Goal: Feedback & Contribution: Submit feedback/report problem

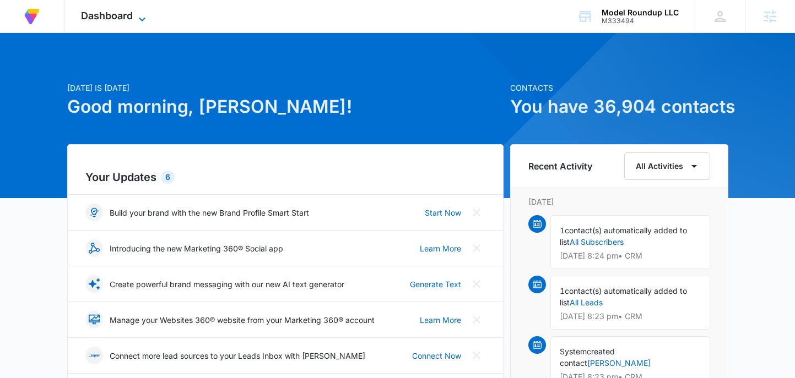
click at [107, 16] on span "Dashboard" at bounding box center [107, 16] width 52 height 12
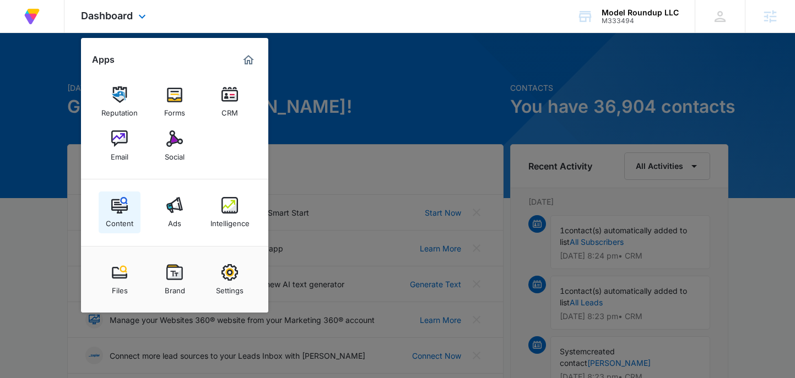
click at [117, 221] on div "Content" at bounding box center [120, 221] width 28 height 14
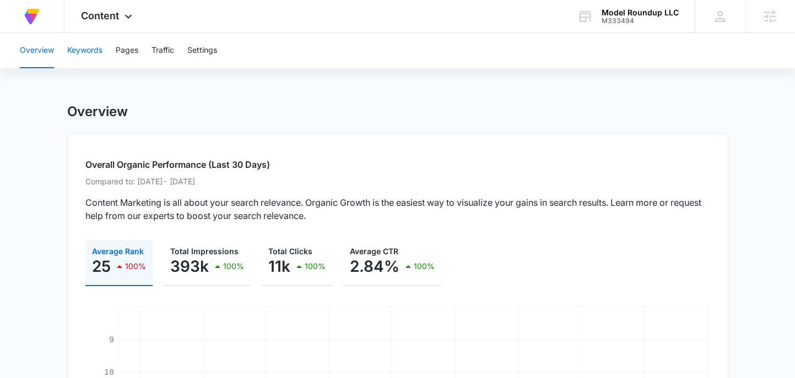
click at [87, 54] on button "Keywords" at bounding box center [84, 50] width 35 height 35
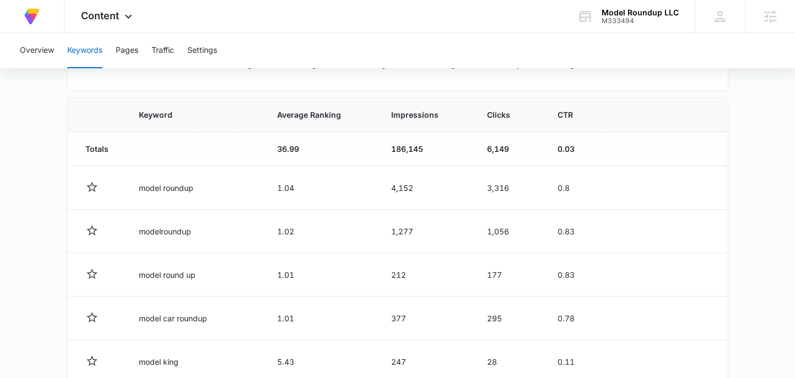
scroll to position [355, 0]
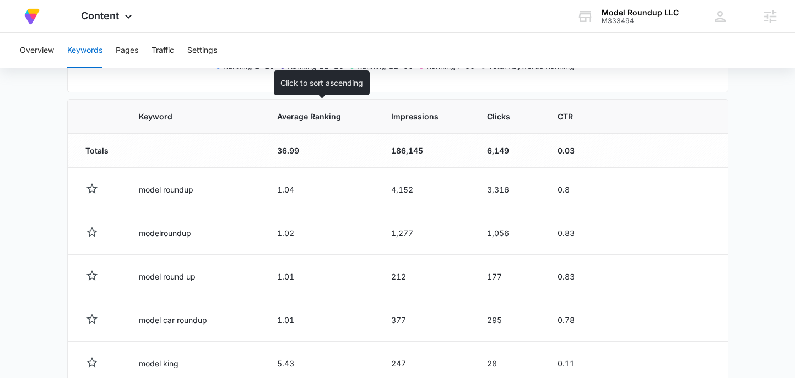
click at [317, 120] on span "Average Ranking" at bounding box center [313, 117] width 72 height 12
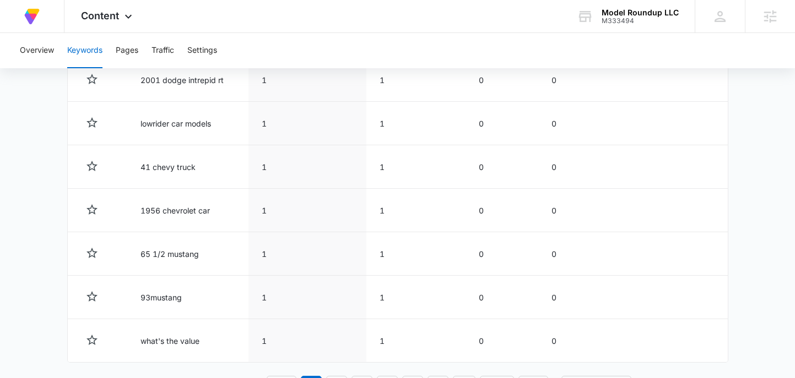
scroll to position [640, 0]
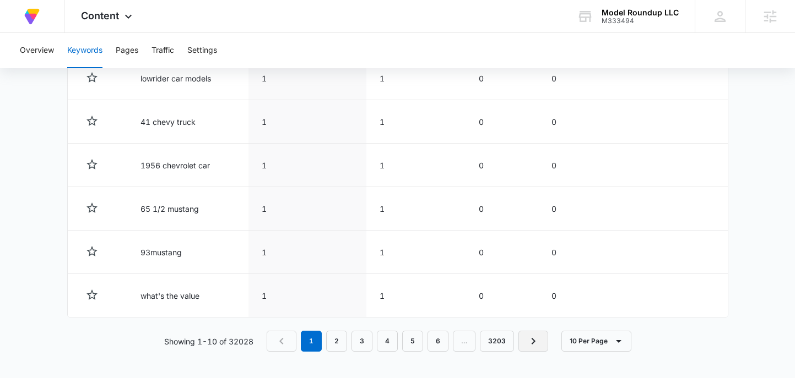
click at [529, 339] on icon "Next Page" at bounding box center [533, 341] width 13 height 13
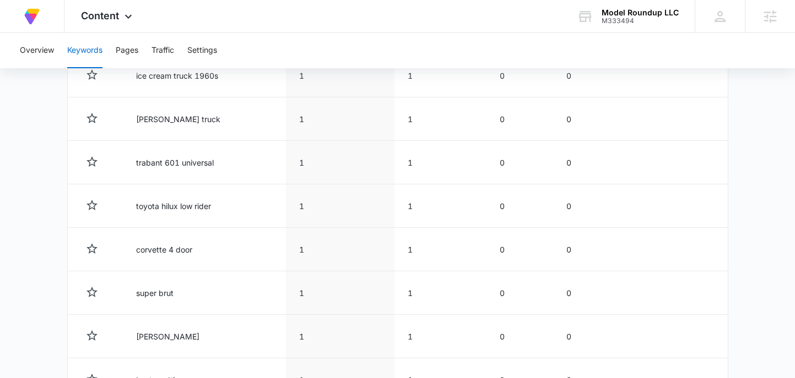
scroll to position [474, 0]
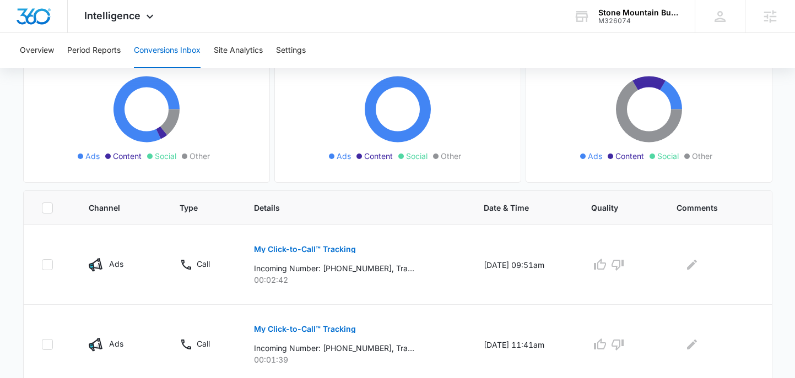
scroll to position [177, 0]
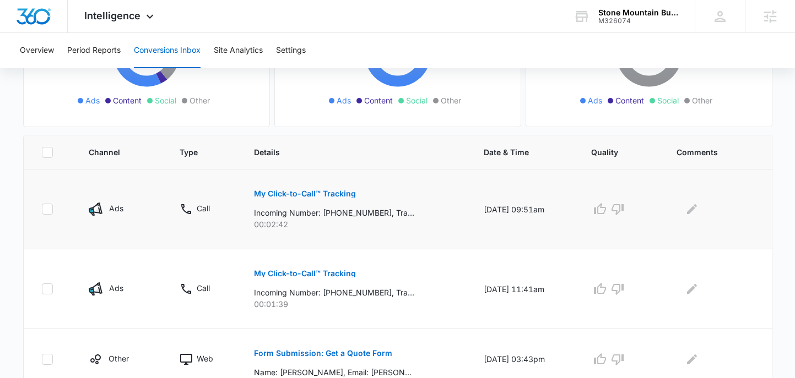
click at [336, 192] on p "My Click-to-Call™ Tracking" at bounding box center [305, 194] width 102 height 8
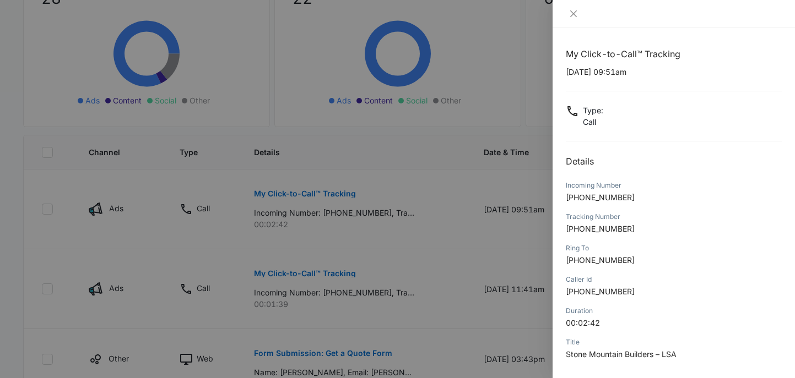
scroll to position [111, 0]
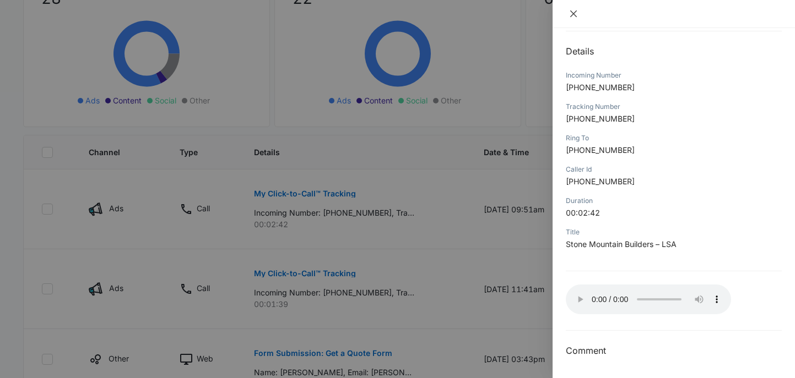
click at [570, 18] on button "Close" at bounding box center [573, 14] width 15 height 10
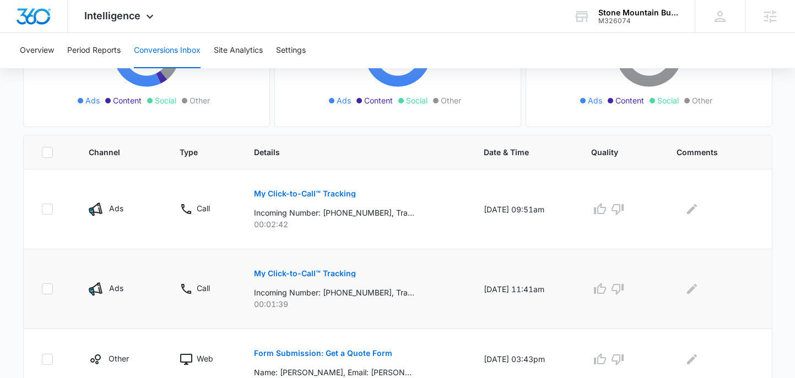
click at [302, 270] on p "My Click-to-Call™ Tracking" at bounding box center [305, 274] width 102 height 8
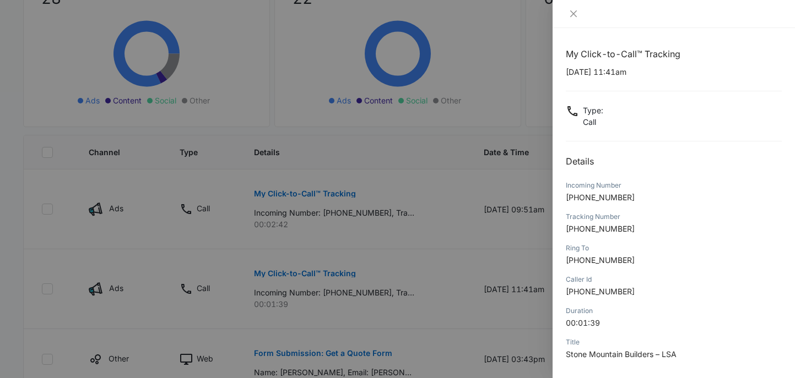
scroll to position [111, 0]
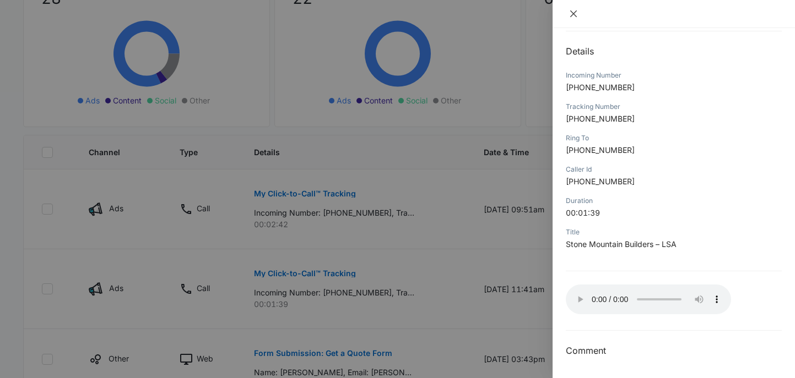
click at [572, 14] on icon "close" at bounding box center [573, 13] width 9 height 9
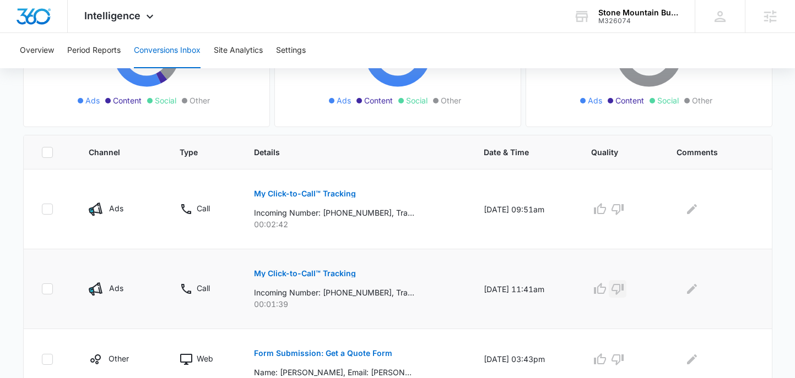
click at [624, 290] on icon "button" at bounding box center [617, 289] width 13 height 13
click at [697, 286] on icon "Edit Comments" at bounding box center [692, 289] width 10 height 10
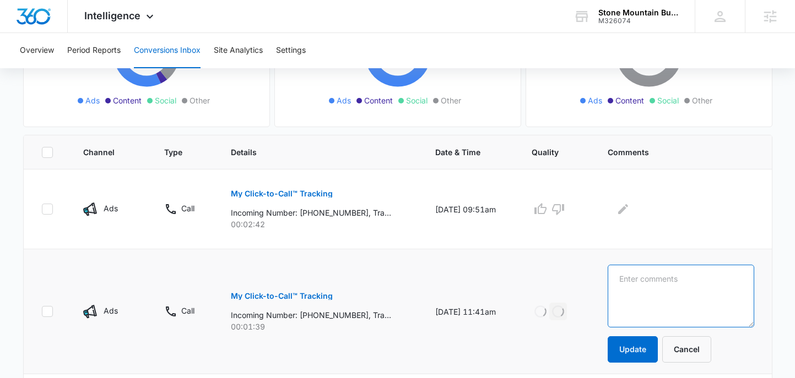
click at [670, 284] on textarea at bounding box center [681, 296] width 146 height 63
type textarea "Looking for commercial work which they do not do"
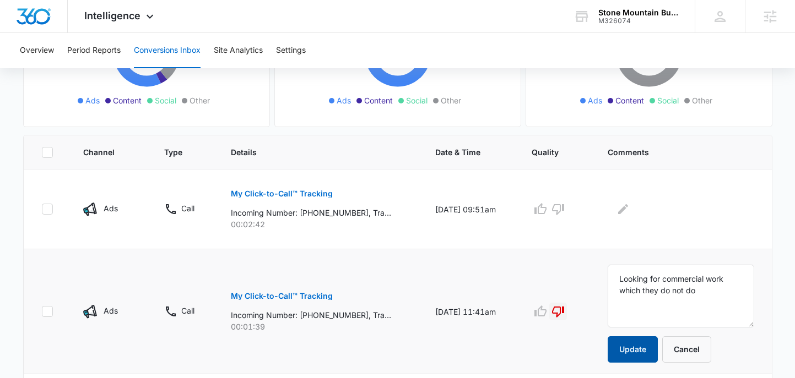
click at [648, 348] on button "Update" at bounding box center [633, 350] width 50 height 26
click at [642, 348] on button "Update" at bounding box center [633, 350] width 50 height 26
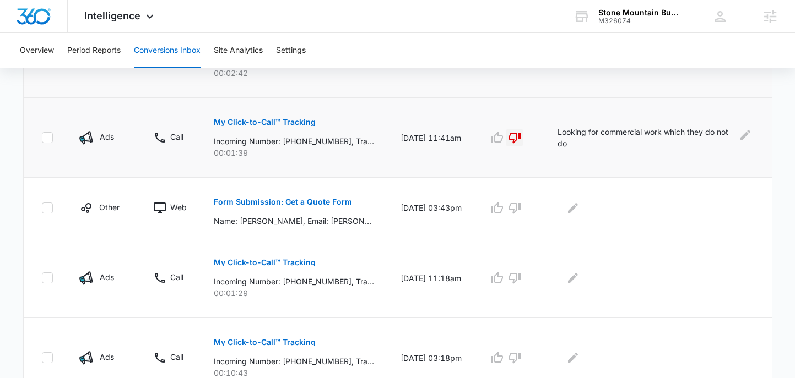
scroll to position [330, 0]
click at [296, 262] on p "My Click-to-Call™ Tracking" at bounding box center [265, 262] width 102 height 8
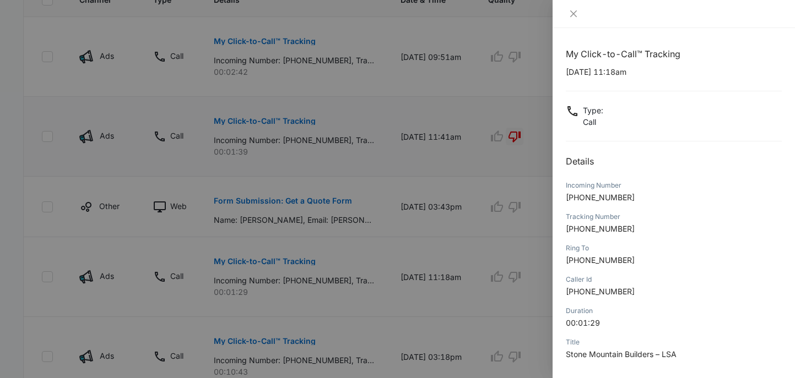
scroll to position [111, 0]
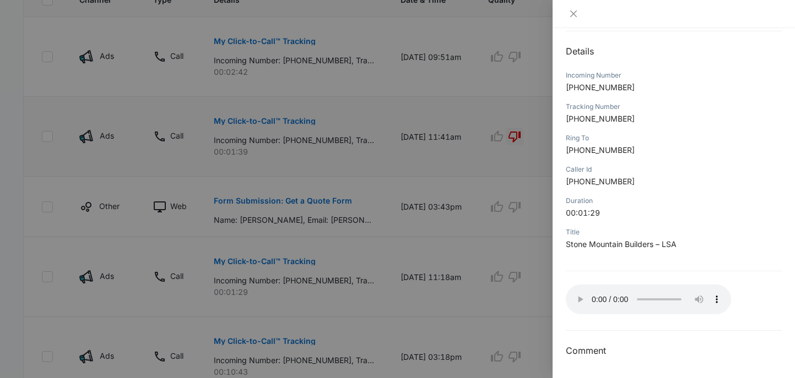
click at [516, 138] on div at bounding box center [397, 189] width 795 height 378
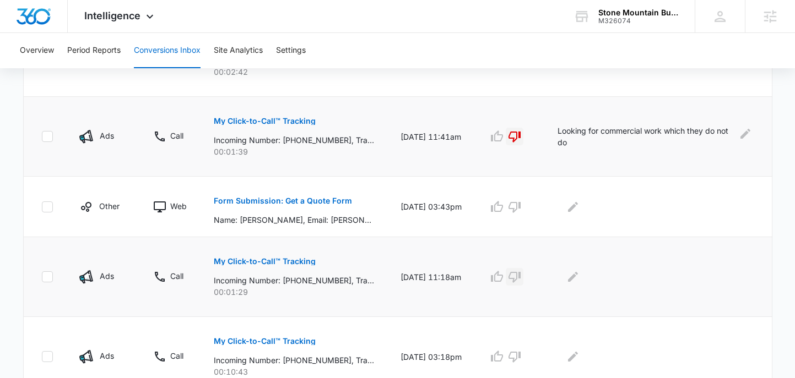
click at [521, 280] on icon "button" at bounding box center [514, 276] width 13 height 13
click at [579, 276] on icon "Edit Comments" at bounding box center [572, 276] width 13 height 13
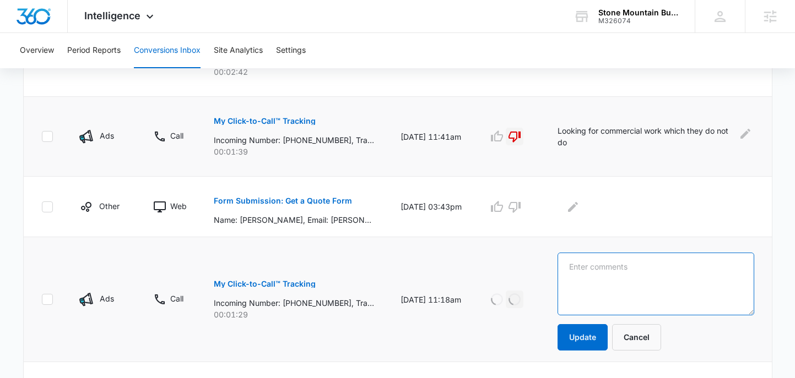
click at [607, 276] on textarea at bounding box center [655, 284] width 197 height 63
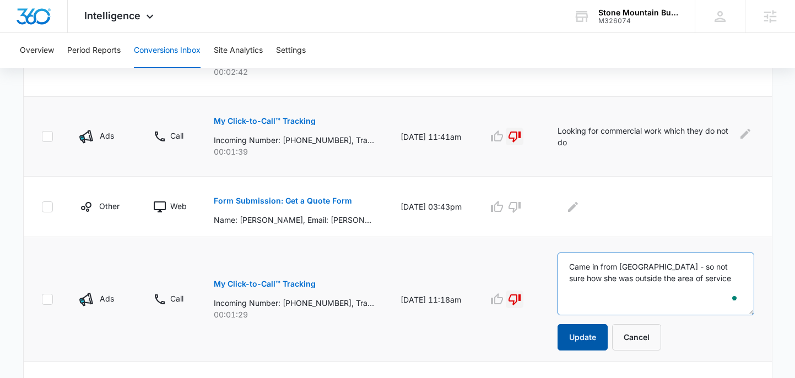
type textarea "Came in from [GEOGRAPHIC_DATA] - so not sure how she was outside the area of se…"
click at [608, 344] on button "Update" at bounding box center [582, 337] width 50 height 26
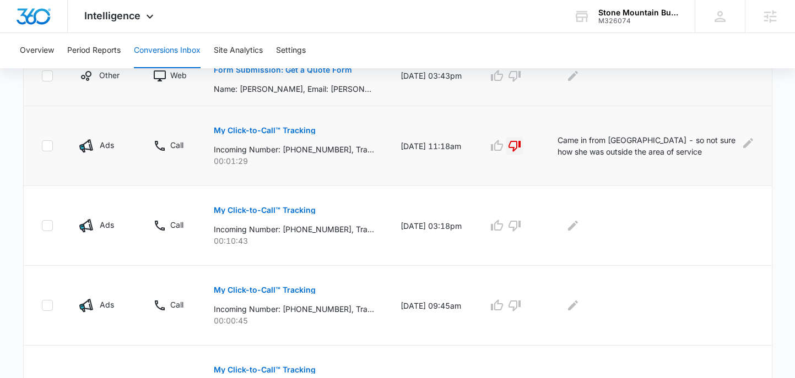
scroll to position [460, 0]
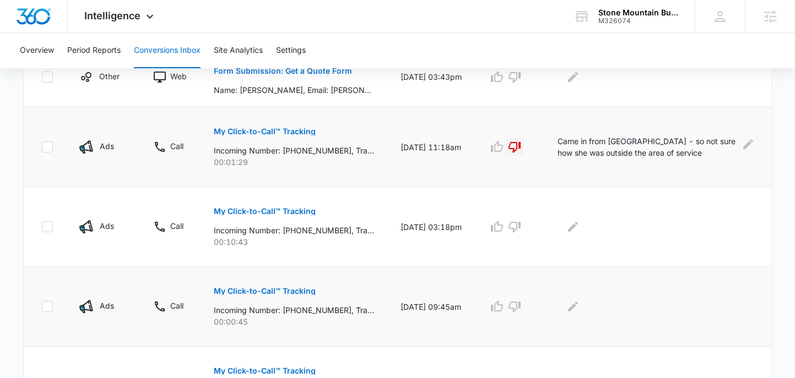
click at [254, 289] on p "My Click-to-Call™ Tracking" at bounding box center [265, 292] width 102 height 8
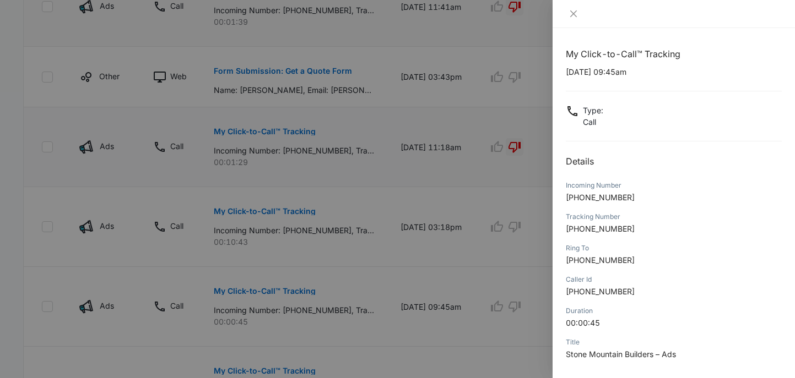
scroll to position [111, 0]
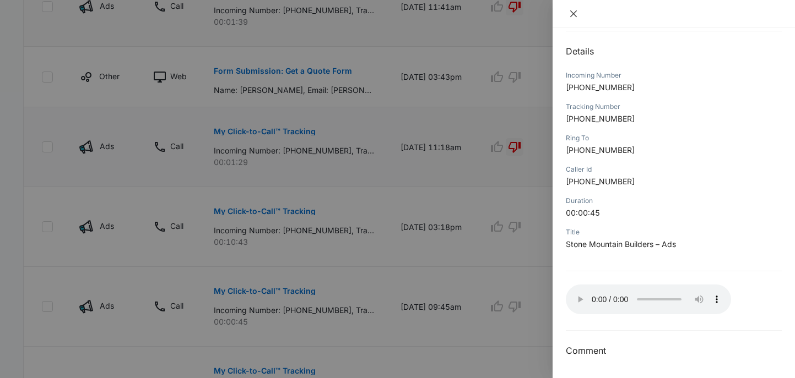
click at [572, 13] on icon "close" at bounding box center [573, 13] width 7 height 7
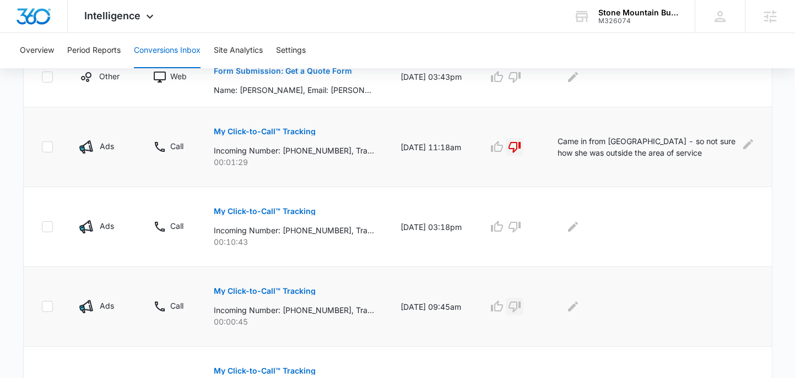
click at [521, 308] on icon "button" at bounding box center [514, 307] width 12 height 11
click at [576, 303] on icon "Edit Comments" at bounding box center [572, 306] width 13 height 13
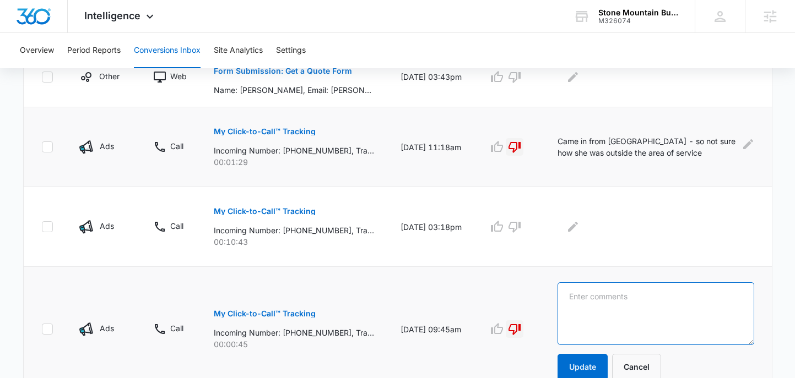
click at [627, 292] on textarea at bounding box center [655, 314] width 197 height 63
type textarea "Looking for his doctor"
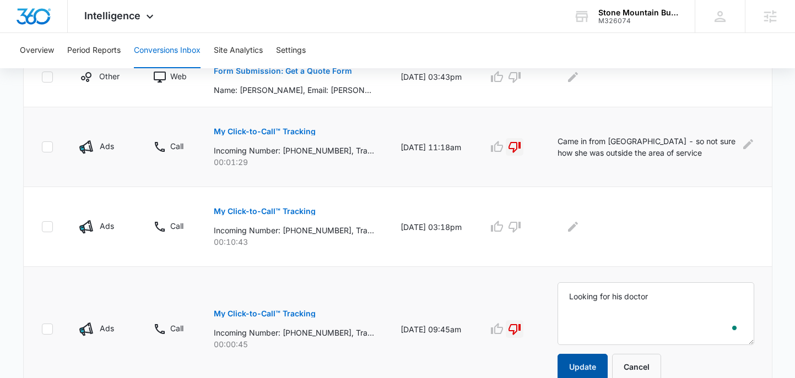
click at [597, 359] on button "Update" at bounding box center [582, 367] width 50 height 26
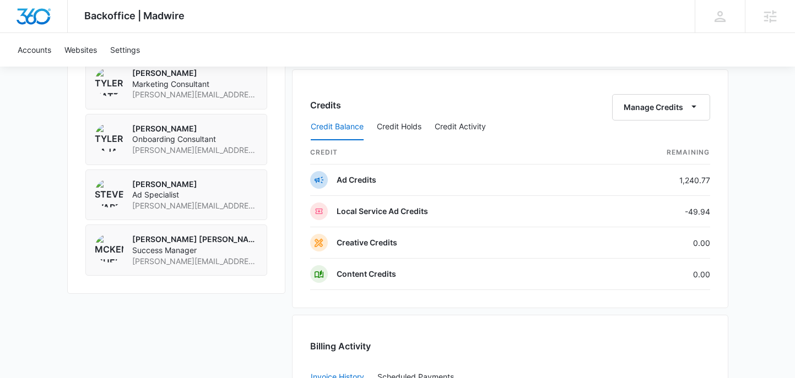
scroll to position [822, 0]
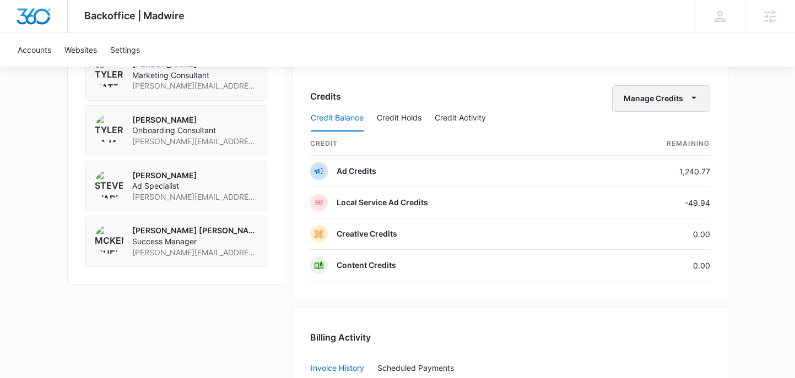
click at [659, 94] on button "Manage Credits" at bounding box center [661, 98] width 98 height 26
click at [652, 129] on button "Transfer Credits" at bounding box center [661, 134] width 97 height 17
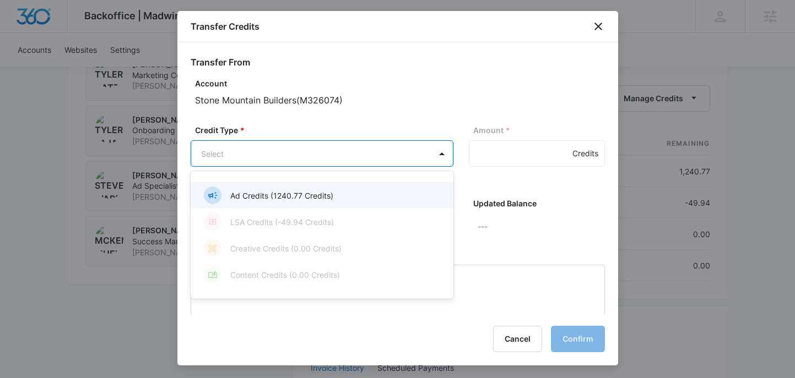
click at [318, 189] on div "Ad Credits (1240.77 Credits)" at bounding box center [321, 196] width 234 height 18
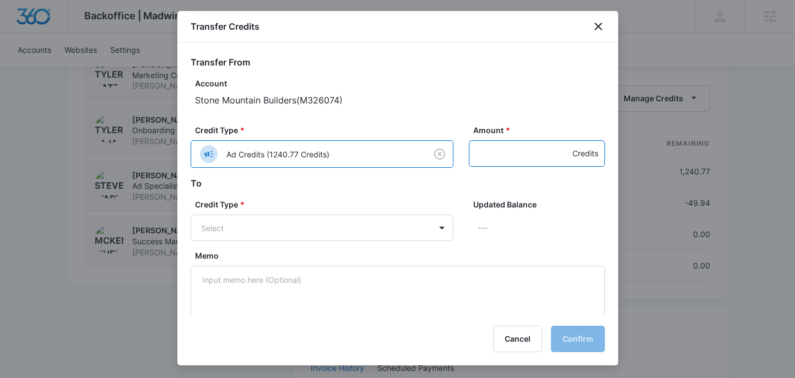
click at [500, 151] on input "Amount *" at bounding box center [537, 153] width 136 height 26
type input "250"
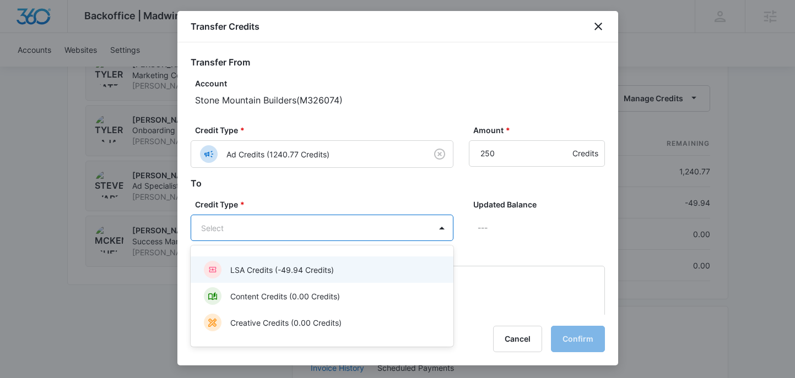
click at [302, 273] on p "LSA Credits (-49.94 Credits)" at bounding box center [282, 270] width 104 height 12
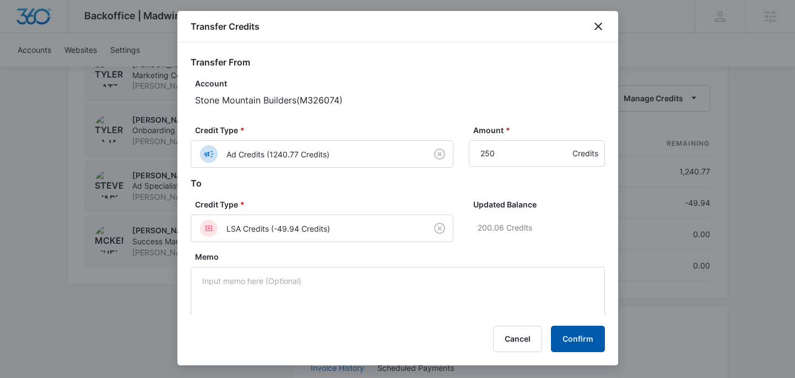
click at [596, 338] on button "Confirm" at bounding box center [578, 339] width 54 height 26
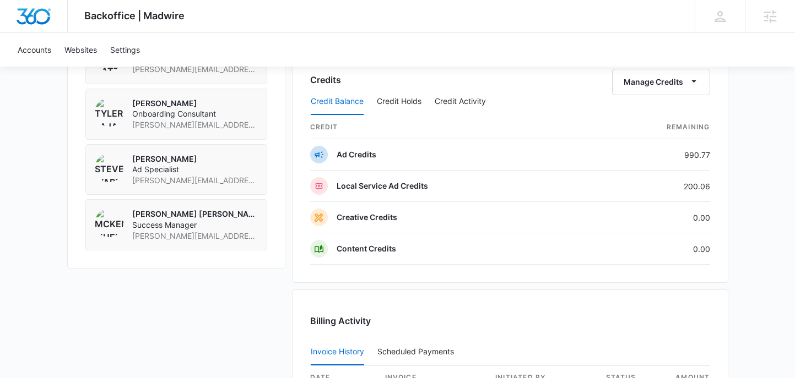
scroll to position [845, 0]
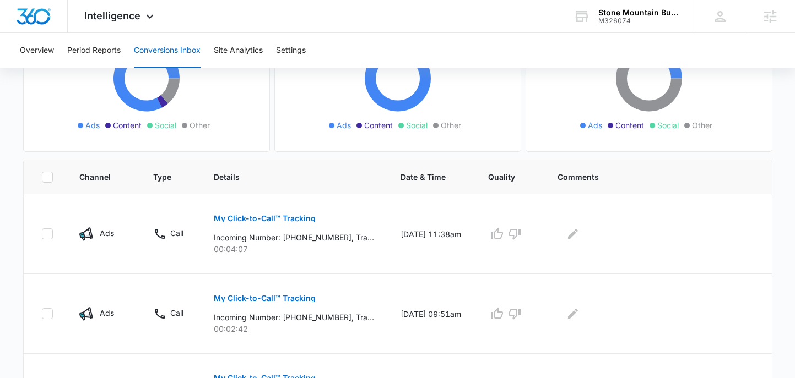
scroll to position [165, 0]
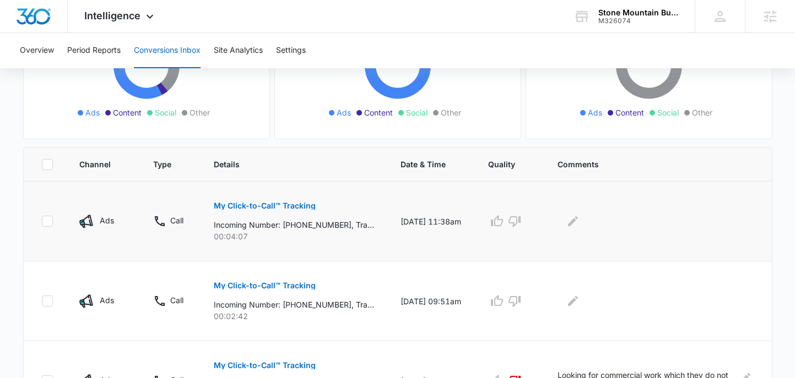
click at [288, 200] on button "My Click-to-Call™ Tracking" at bounding box center [265, 206] width 102 height 26
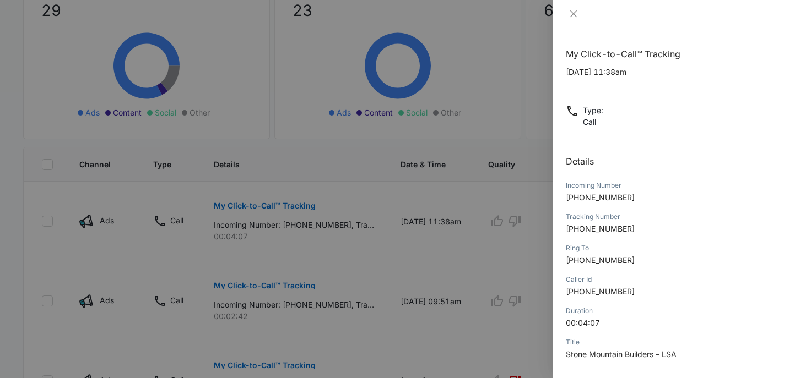
scroll to position [111, 0]
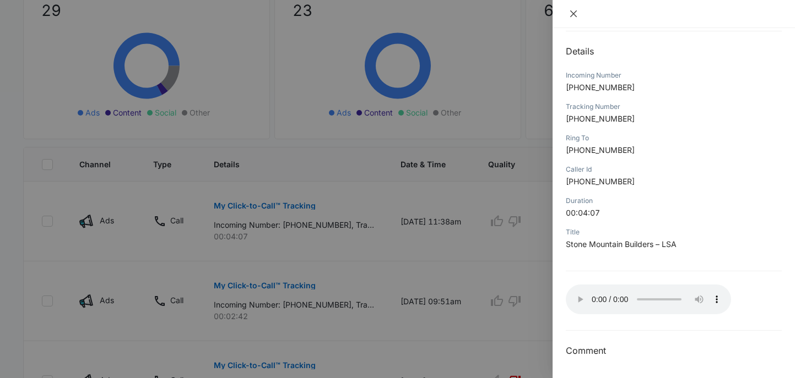
click at [573, 10] on icon "close" at bounding box center [573, 13] width 9 height 9
